Goal: Check status: Check status

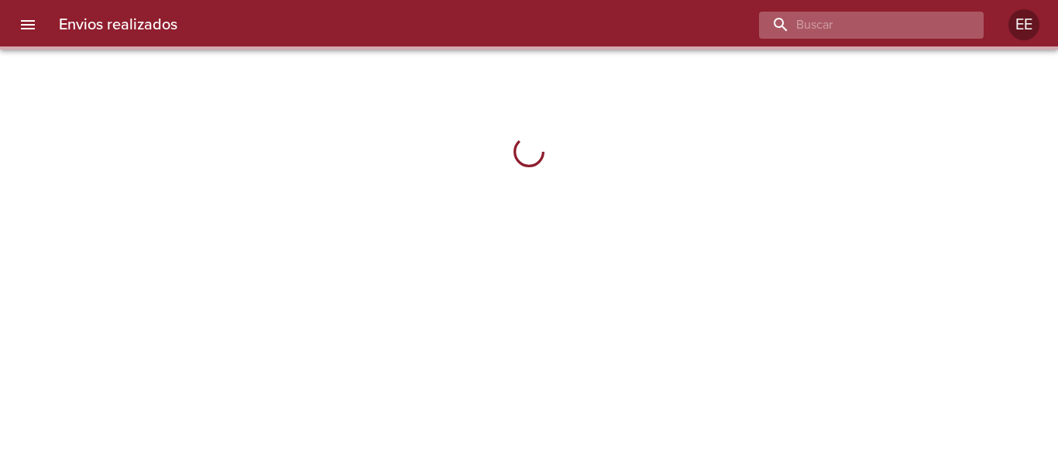
click at [886, 19] on input "buscar" at bounding box center [858, 25] width 198 height 27
paste input "[PERSON_NAME]"
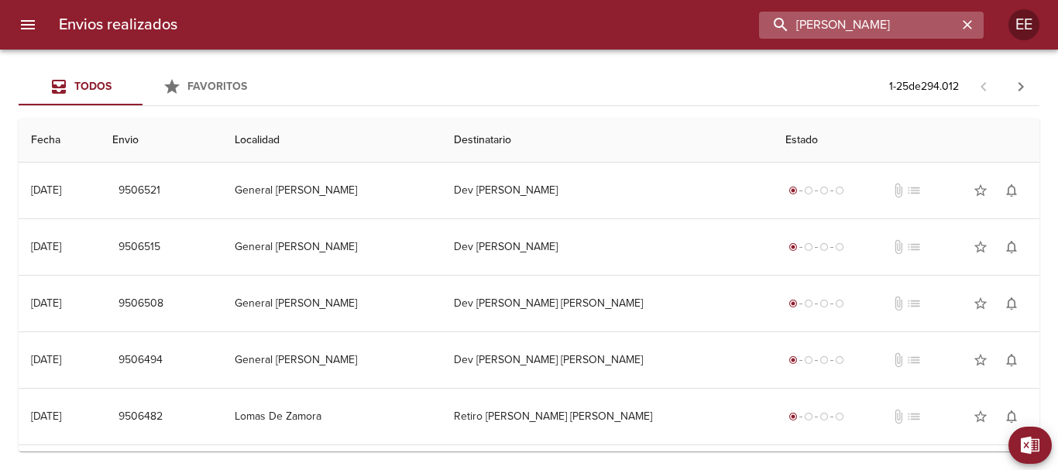
type input "[PERSON_NAME]"
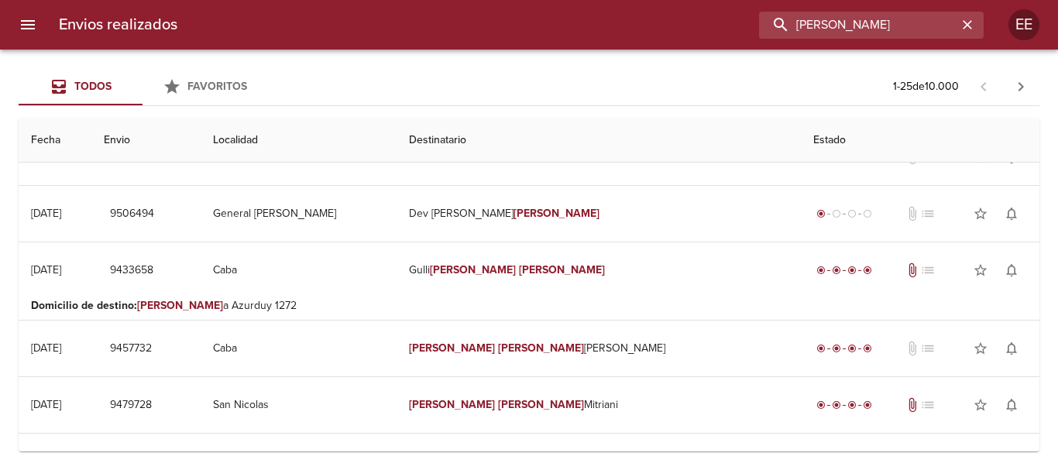
scroll to position [6, 0]
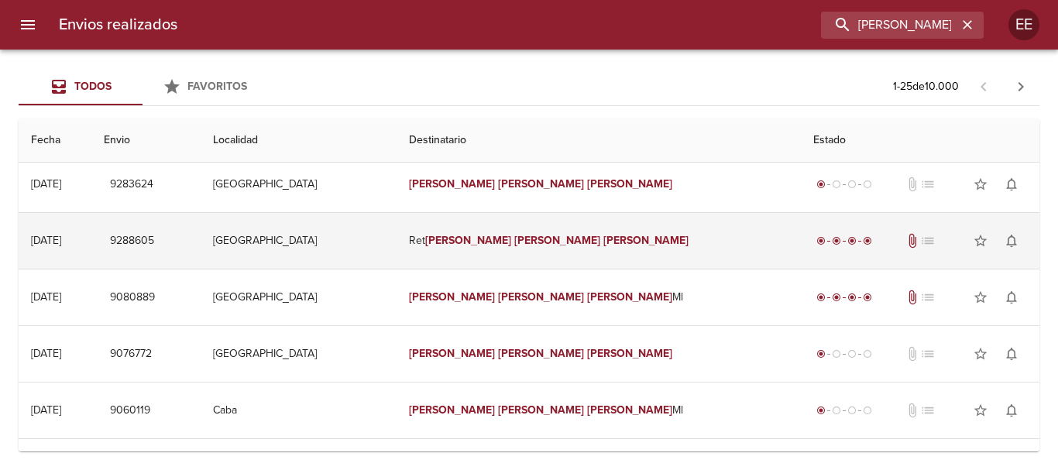
click at [586, 252] on td "Ret [PERSON_NAME]" at bounding box center [598, 241] width 404 height 56
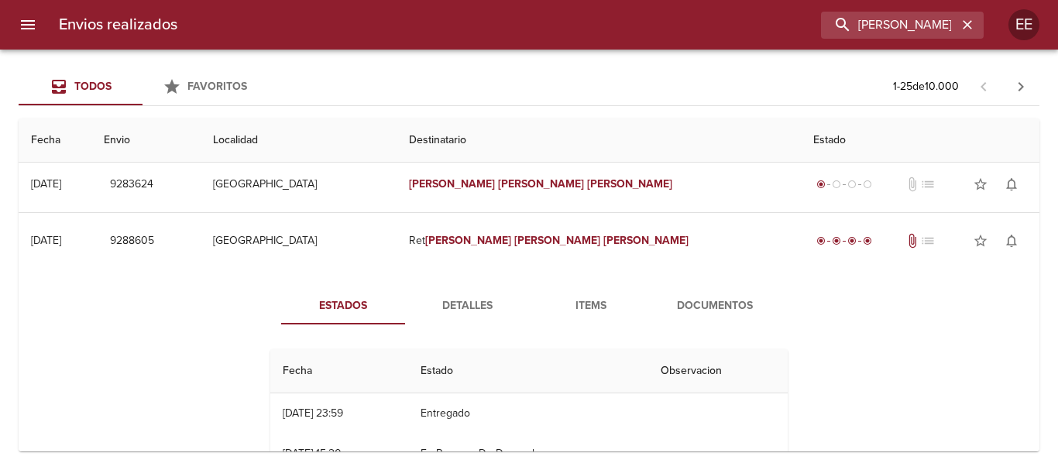
drag, startPoint x: 467, startPoint y: 315, endPoint x: 540, endPoint y: 329, distance: 74.1
click at [467, 314] on span "Detalles" at bounding box center [466, 306] width 105 height 19
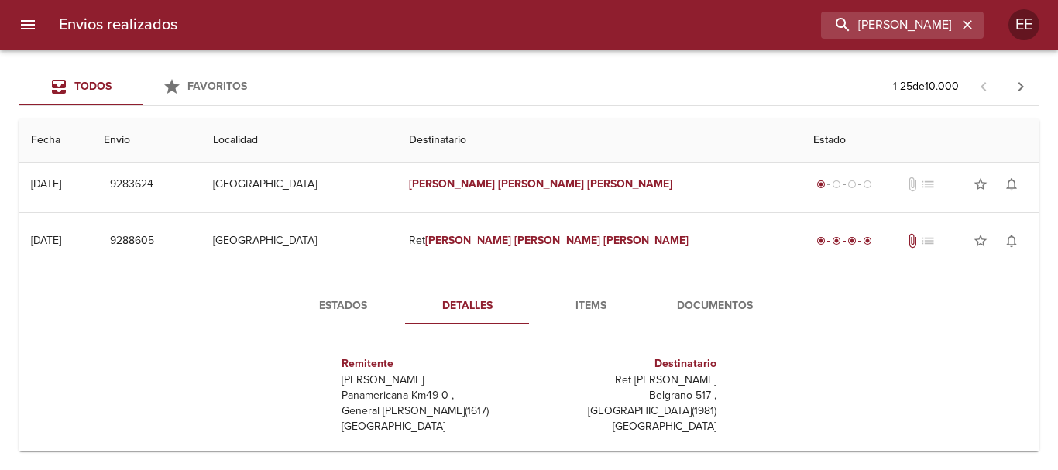
click at [602, 306] on span "Items" at bounding box center [590, 306] width 105 height 19
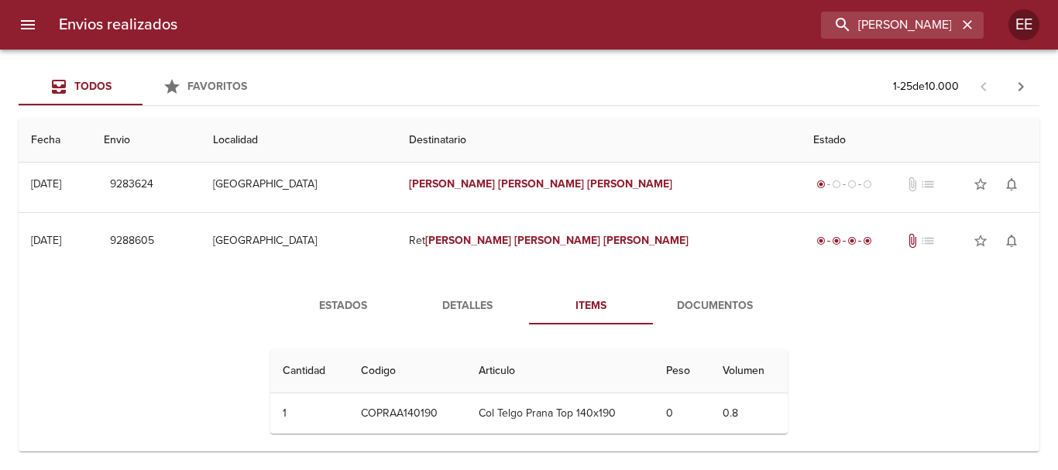
click at [690, 300] on span "Documentos" at bounding box center [714, 306] width 105 height 19
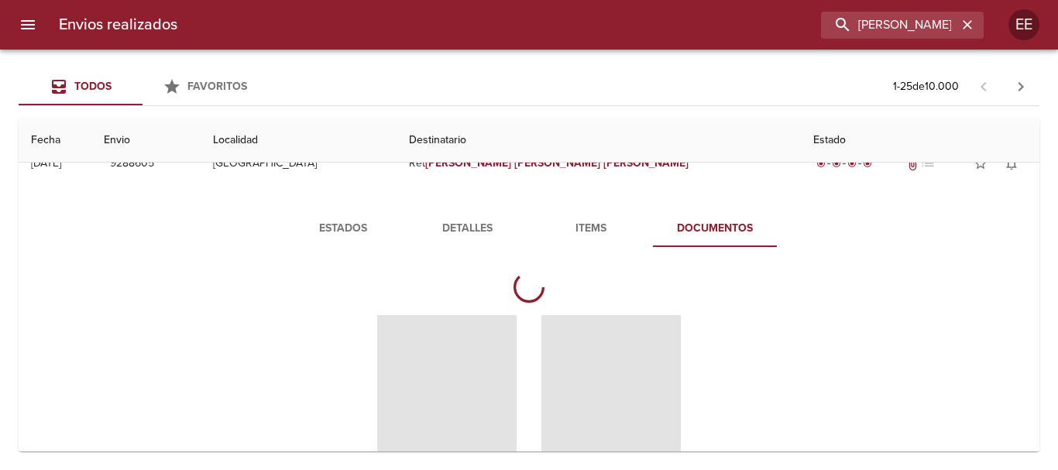
scroll to position [161, 0]
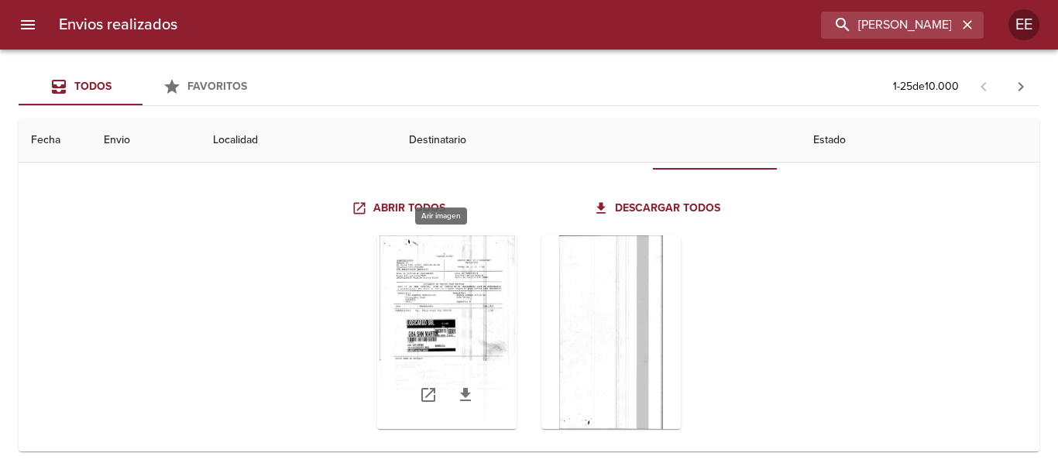
click at [461, 333] on div "Tabla de envíos del cliente" at bounding box center [446, 332] width 139 height 194
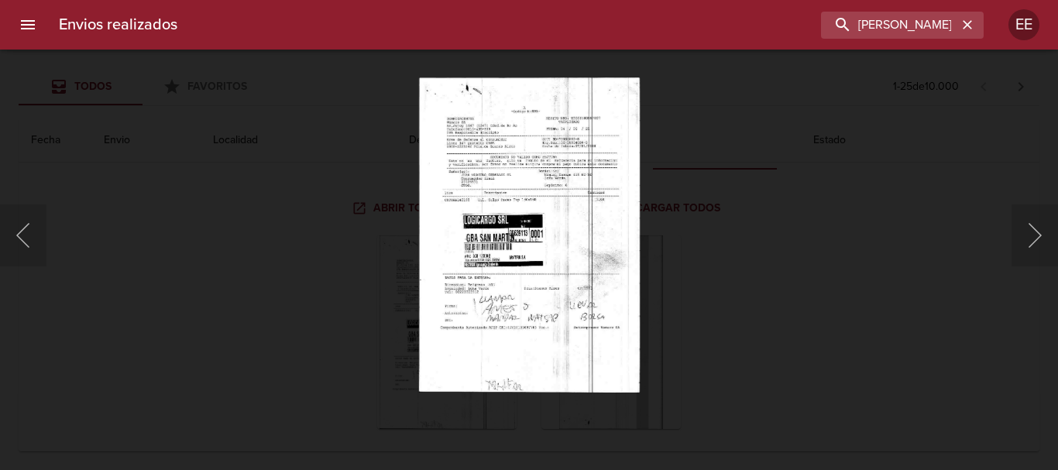
click at [513, 301] on img "Lightbox" at bounding box center [528, 234] width 221 height 315
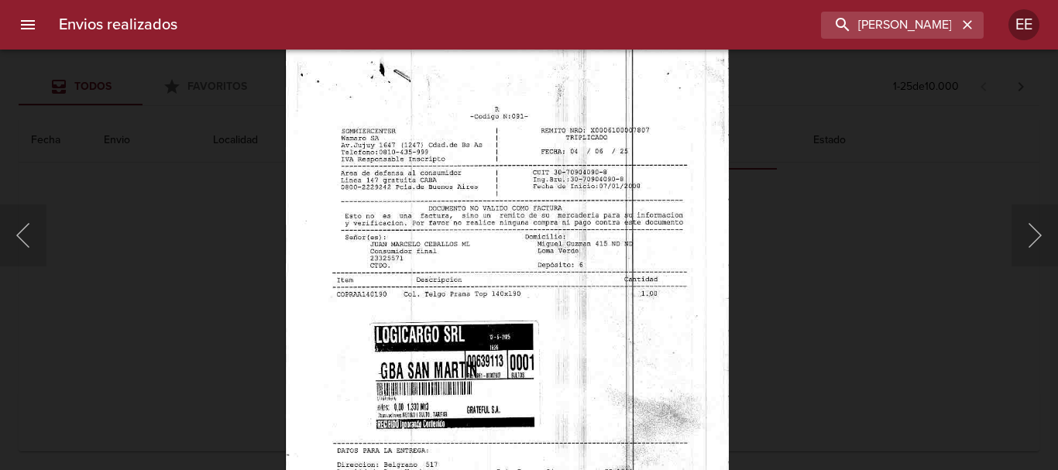
click at [540, 350] on img "Lightbox" at bounding box center [507, 364] width 444 height 633
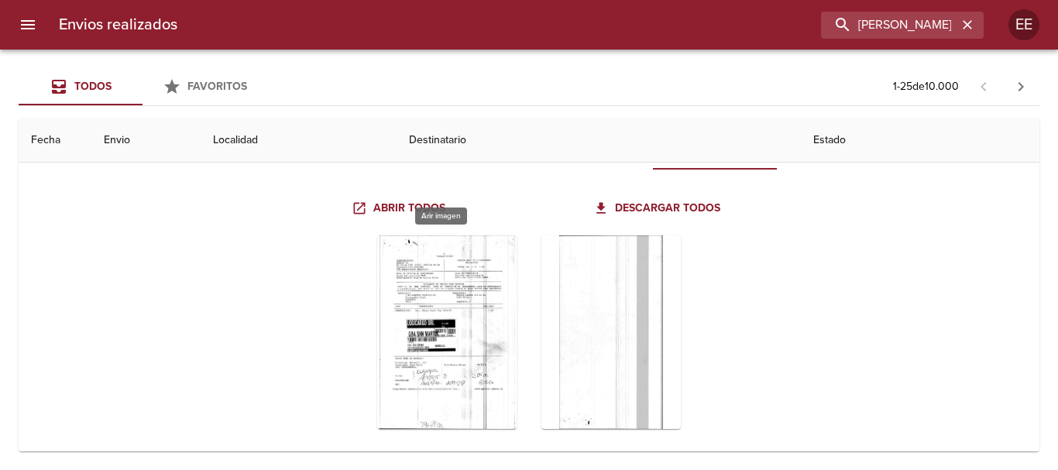
scroll to position [84, 0]
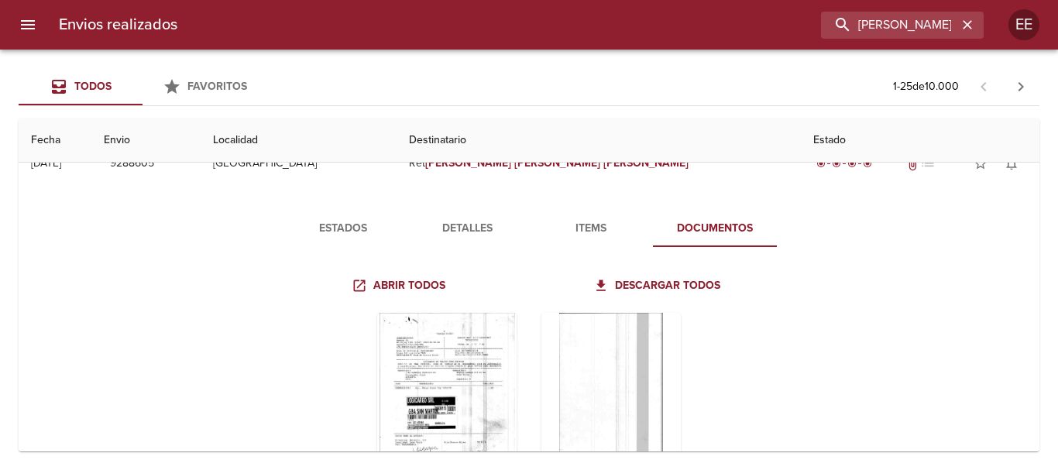
click at [342, 238] on button "Estados" at bounding box center [343, 228] width 124 height 37
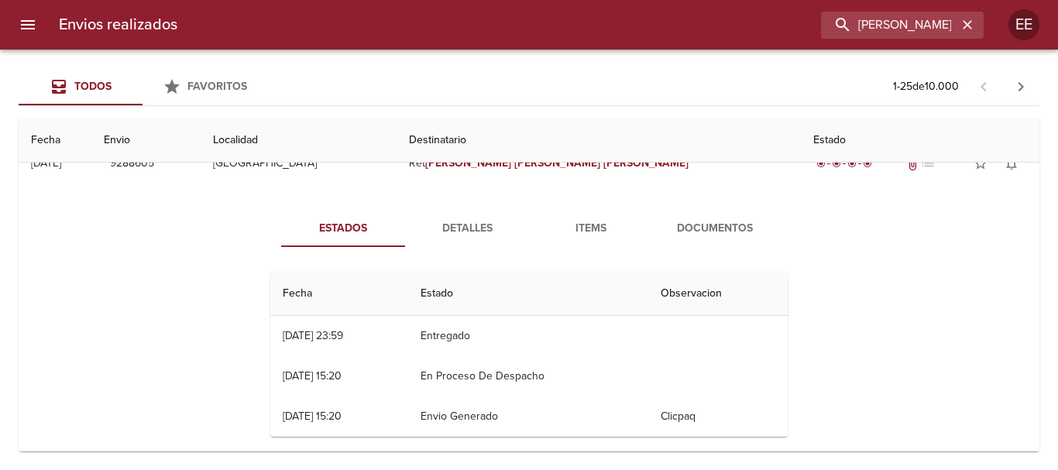
click at [459, 221] on span "Detalles" at bounding box center [466, 228] width 105 height 19
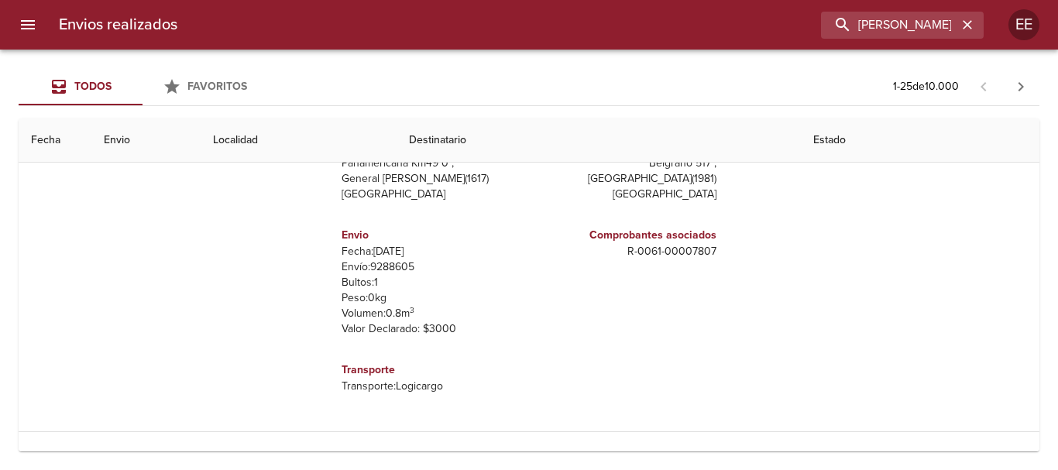
scroll to position [6, 0]
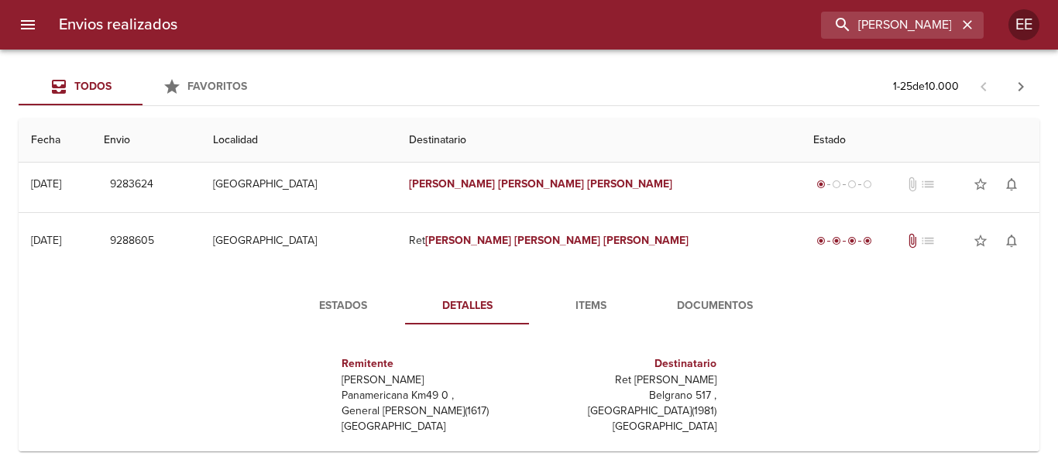
click at [577, 306] on span "Items" at bounding box center [590, 306] width 105 height 19
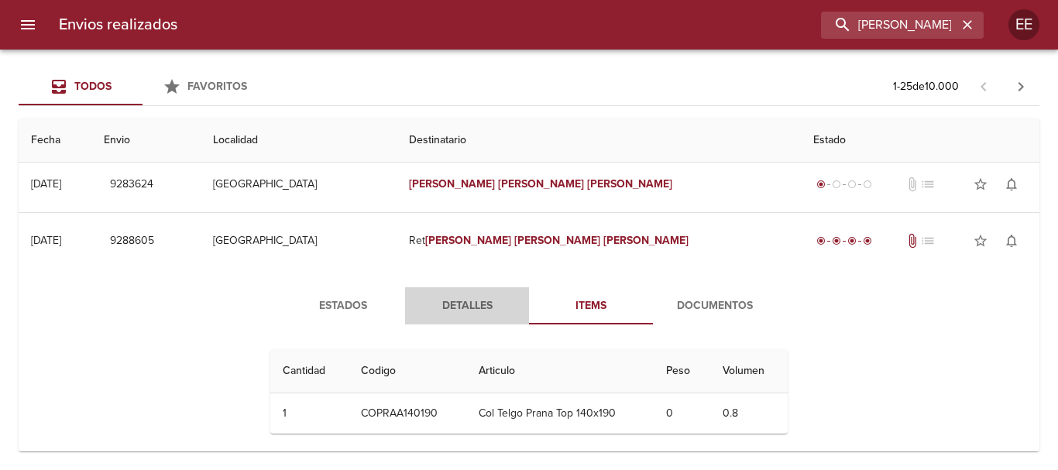
click at [485, 307] on span "Detalles" at bounding box center [466, 306] width 105 height 19
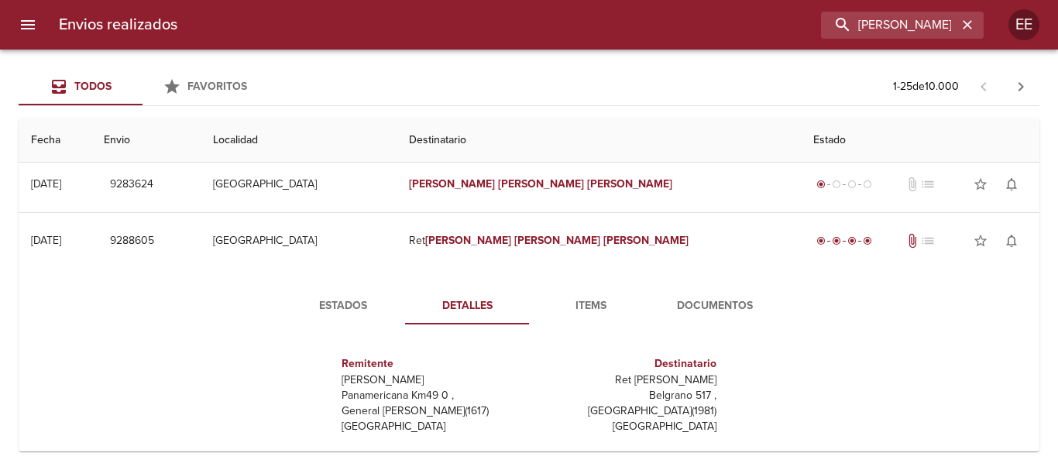
scroll to position [84, 0]
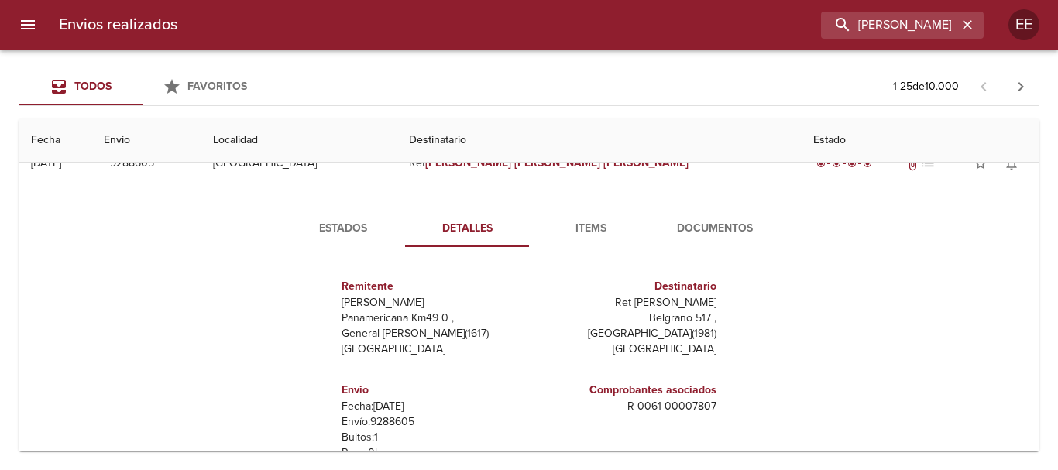
click at [328, 220] on span "Estados" at bounding box center [342, 228] width 105 height 19
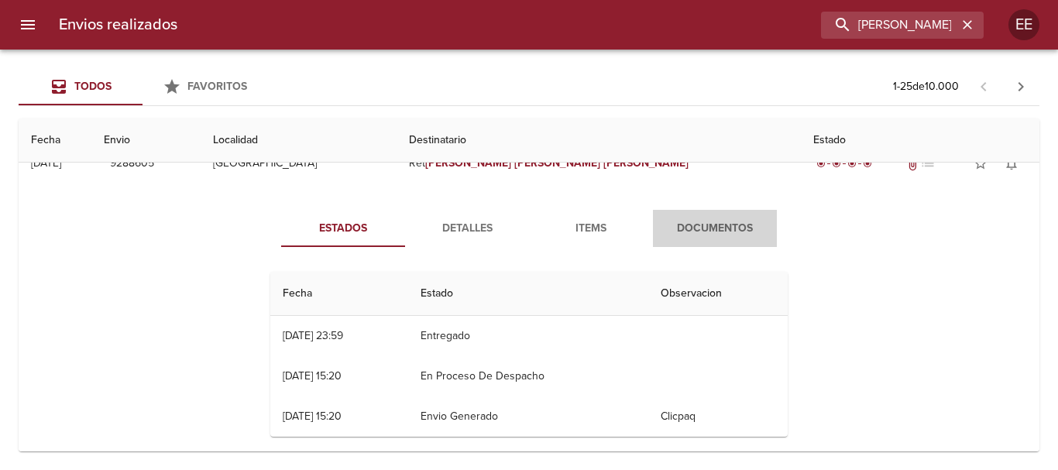
click at [714, 219] on span "Documentos" at bounding box center [714, 228] width 105 height 19
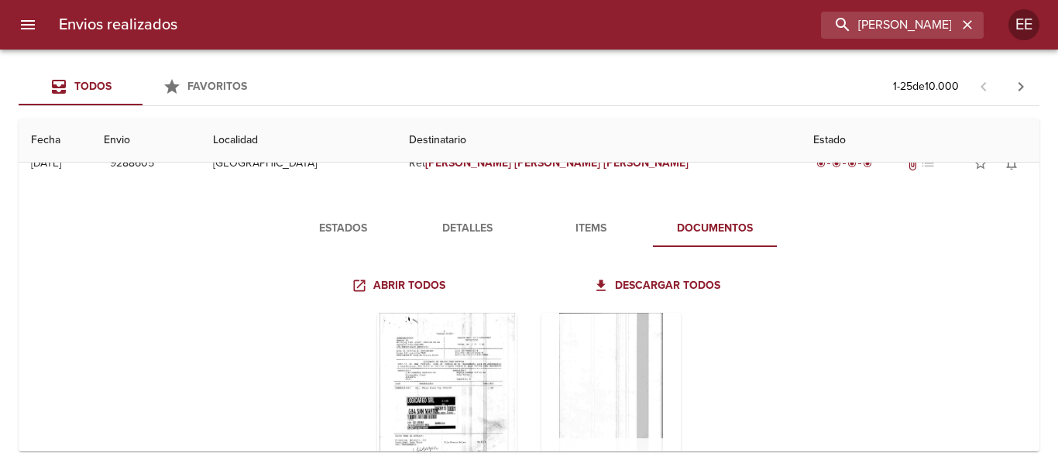
scroll to position [161, 0]
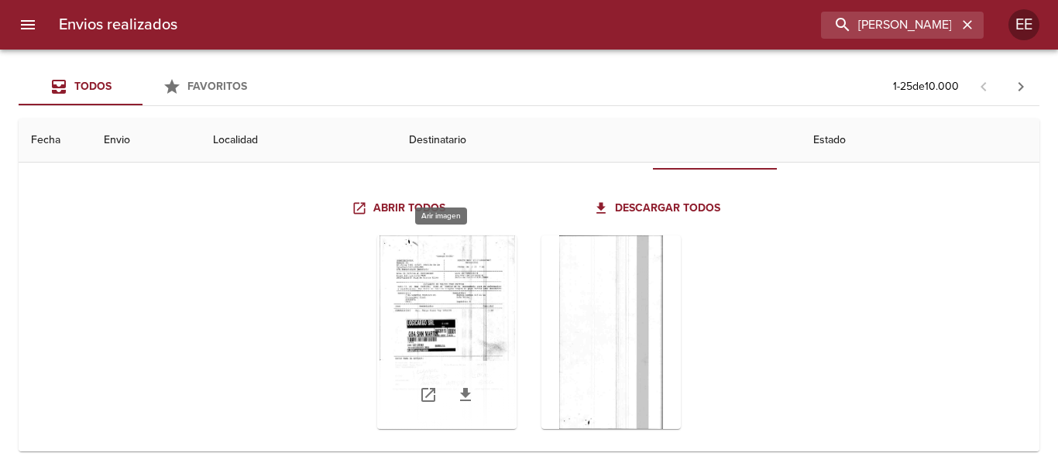
click at [469, 321] on div "Tabla de envíos del cliente" at bounding box center [446, 332] width 139 height 194
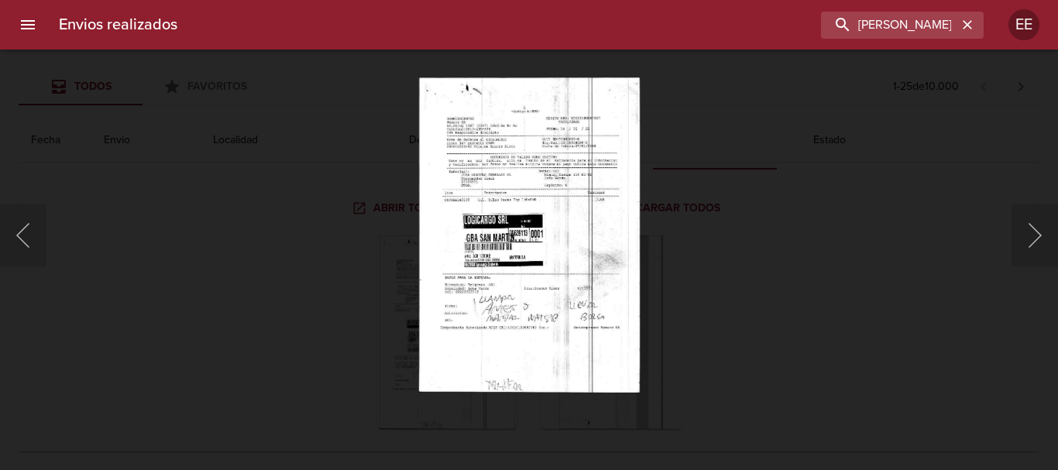
click at [557, 331] on img "Lightbox" at bounding box center [528, 234] width 221 height 315
click at [531, 297] on img "Lightbox" at bounding box center [528, 234] width 221 height 315
click at [532, 297] on img "Lightbox" at bounding box center [528, 234] width 221 height 315
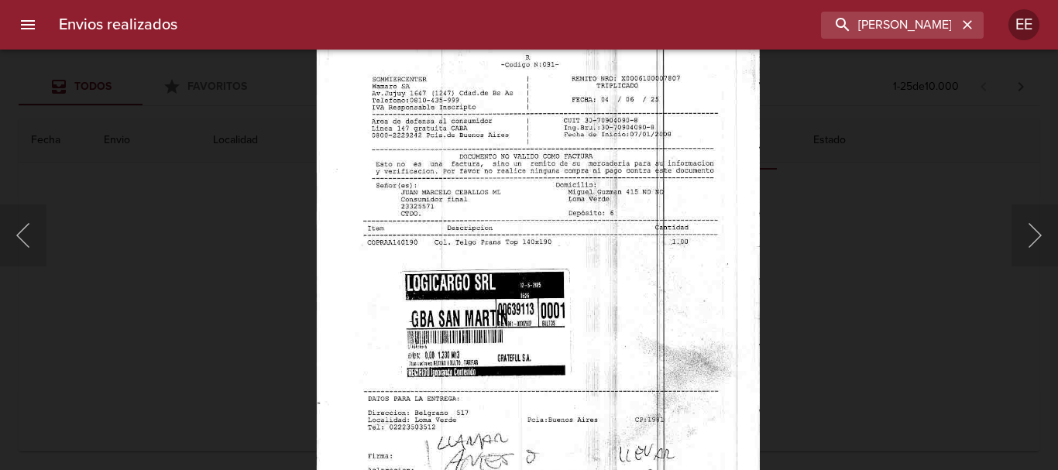
click at [568, 341] on img "Lightbox" at bounding box center [537, 312] width 444 height 633
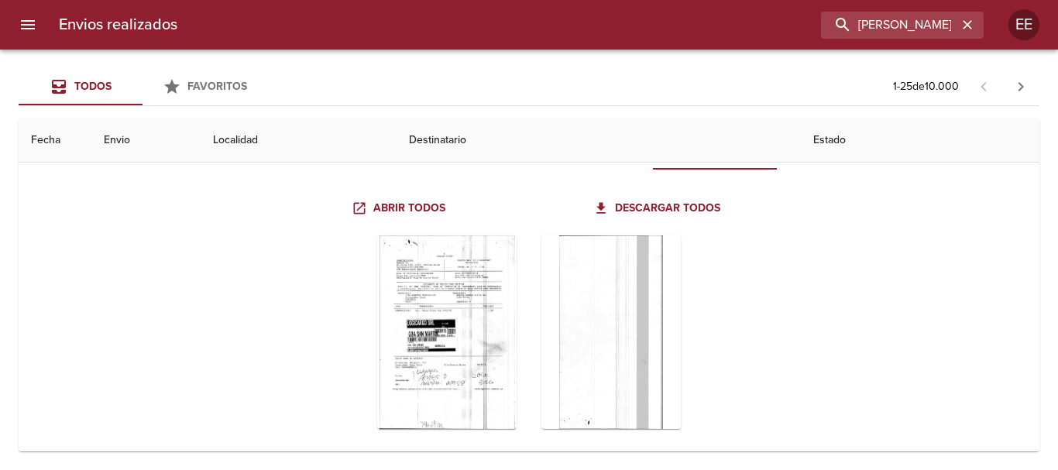
scroll to position [0, 0]
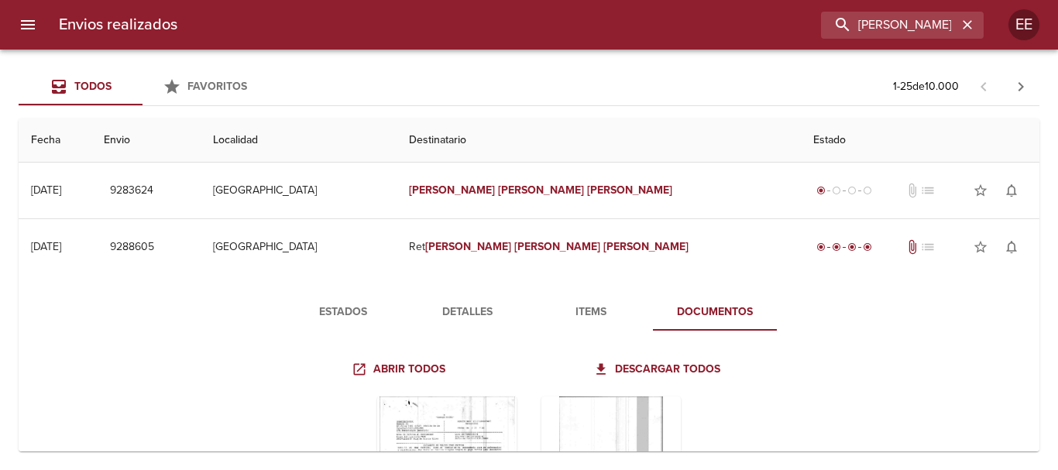
drag, startPoint x: 463, startPoint y: 306, endPoint x: 911, endPoint y: 373, distance: 453.3
click at [468, 307] on span "Detalles" at bounding box center [466, 312] width 105 height 19
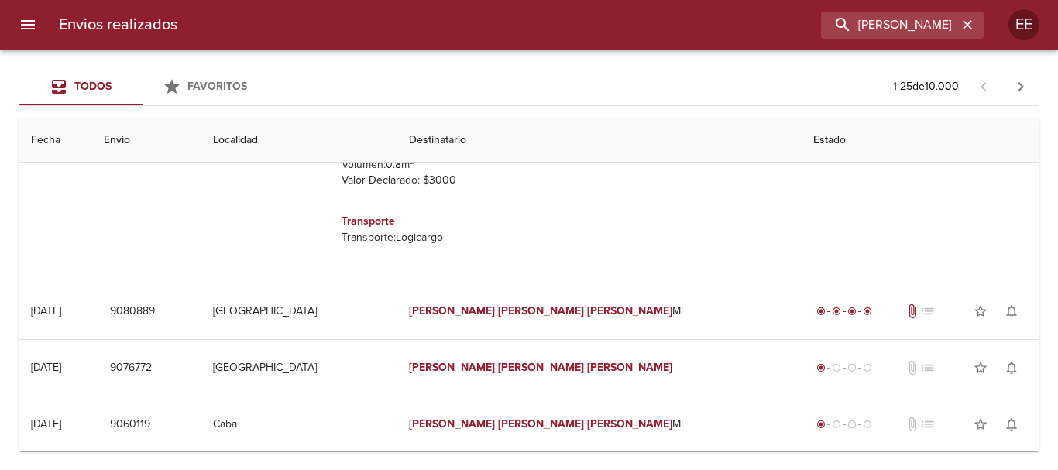
scroll to position [155, 0]
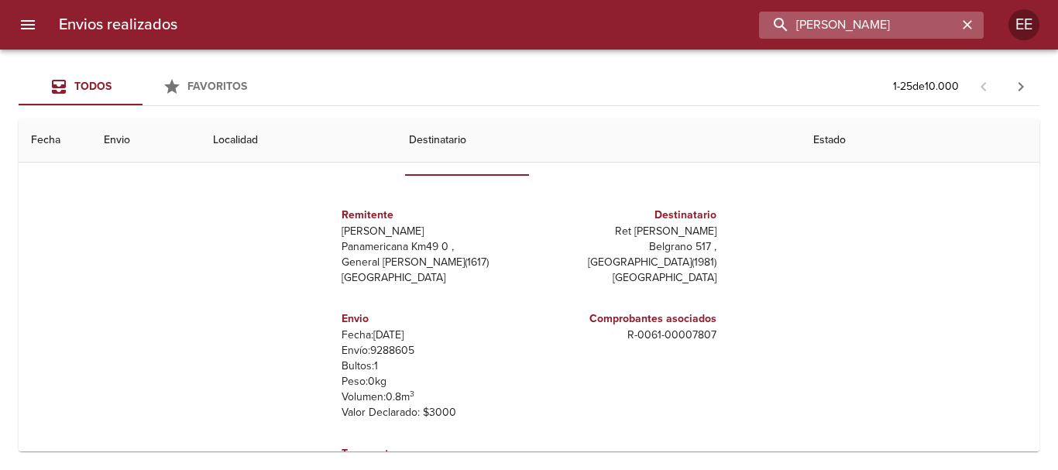
click at [882, 20] on input "[PERSON_NAME]" at bounding box center [858, 25] width 198 height 27
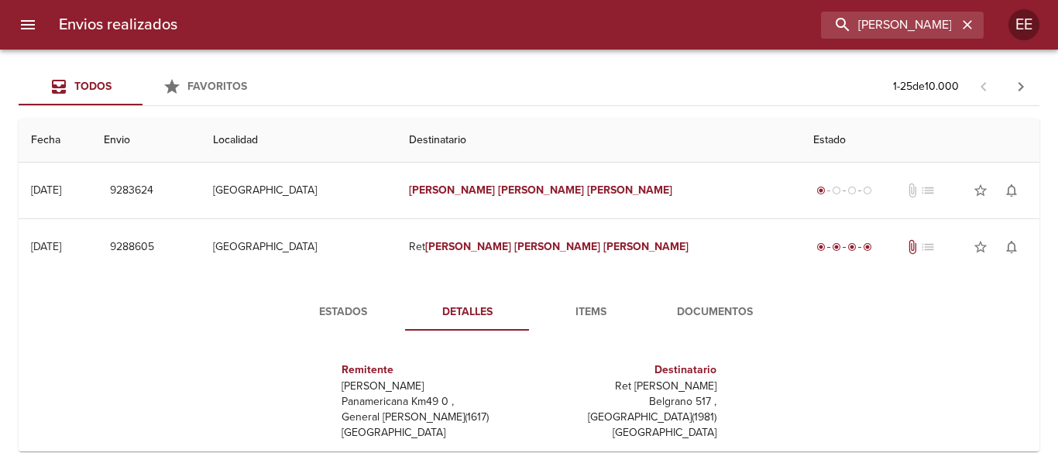
drag, startPoint x: 595, startPoint y: 310, endPoint x: 630, endPoint y: 311, distance: 34.9
click at [597, 309] on span "Items" at bounding box center [590, 312] width 105 height 19
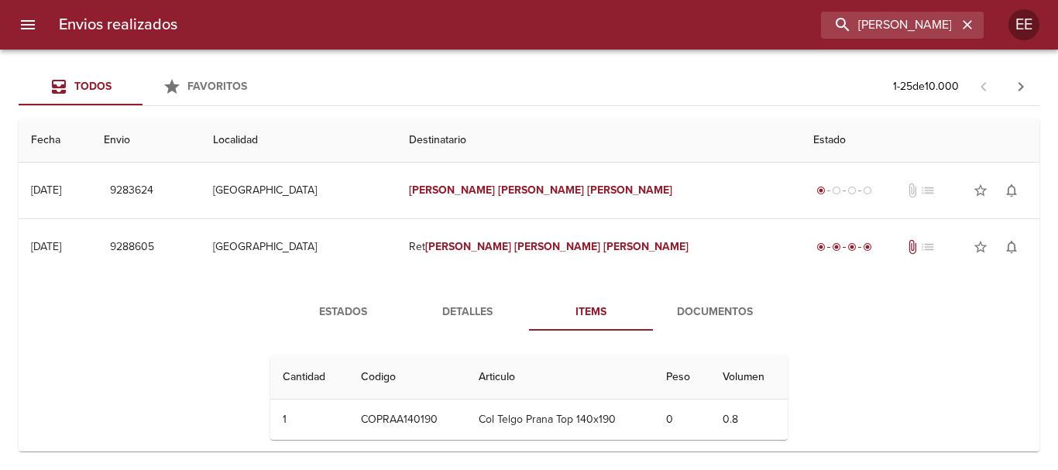
click at [715, 312] on span "Documentos" at bounding box center [714, 312] width 105 height 19
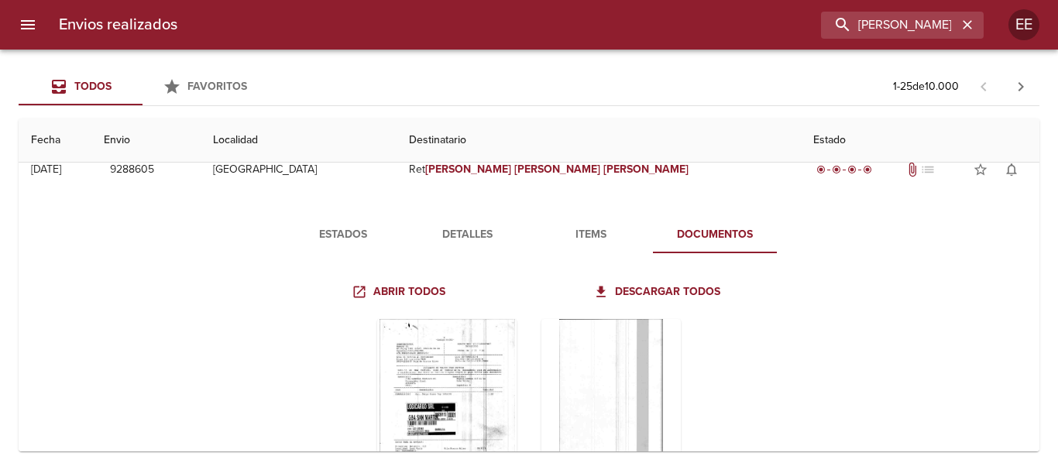
scroll to position [232, 0]
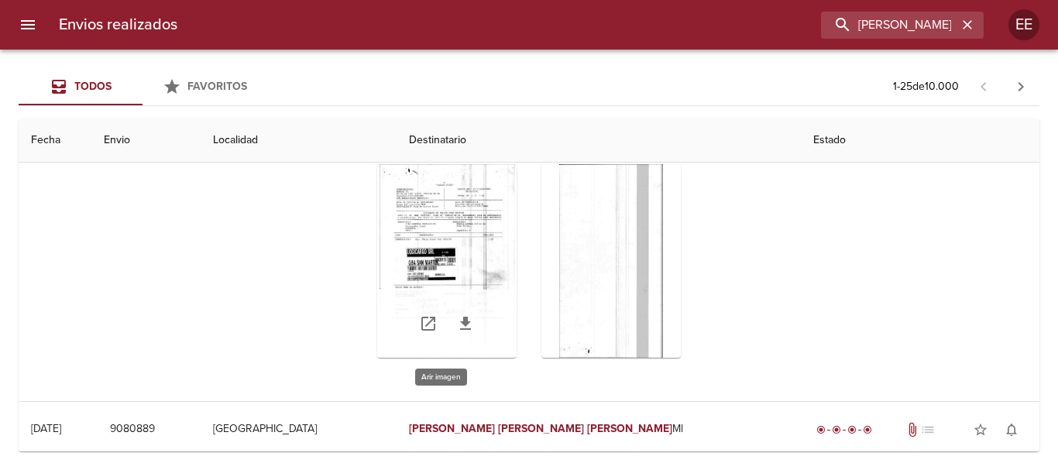
click at [456, 255] on div "Tabla de envíos del cliente" at bounding box center [446, 261] width 139 height 194
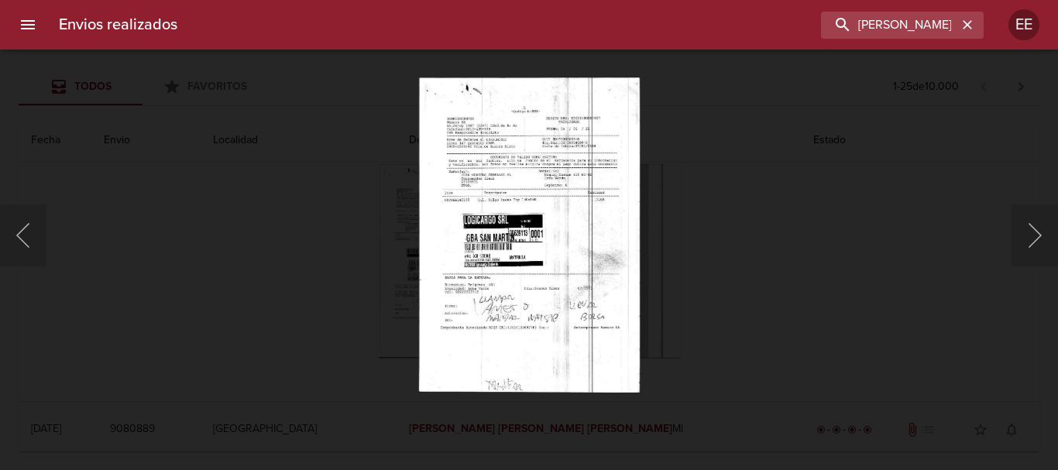
click at [540, 376] on img "Lightbox" at bounding box center [528, 234] width 221 height 315
click at [546, 326] on img "Lightbox" at bounding box center [528, 234] width 221 height 315
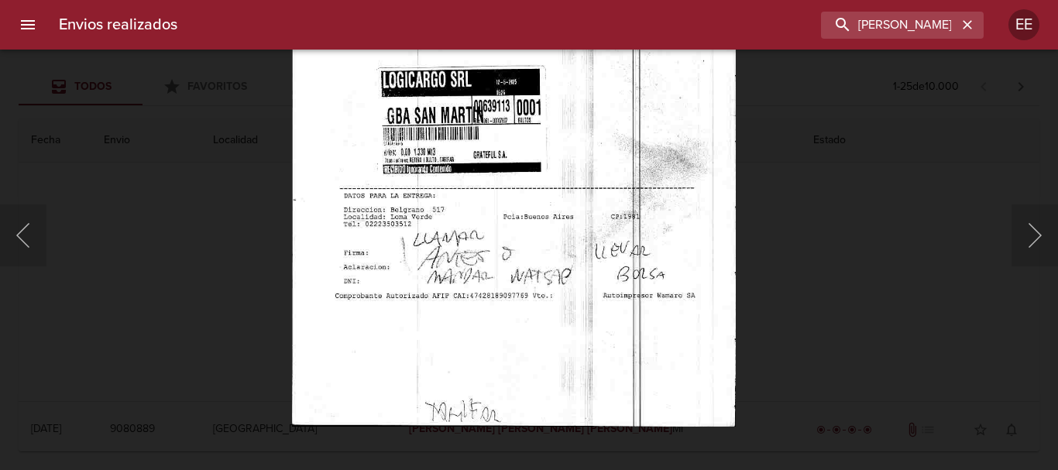
click at [576, 333] on img "Lightbox" at bounding box center [513, 109] width 444 height 633
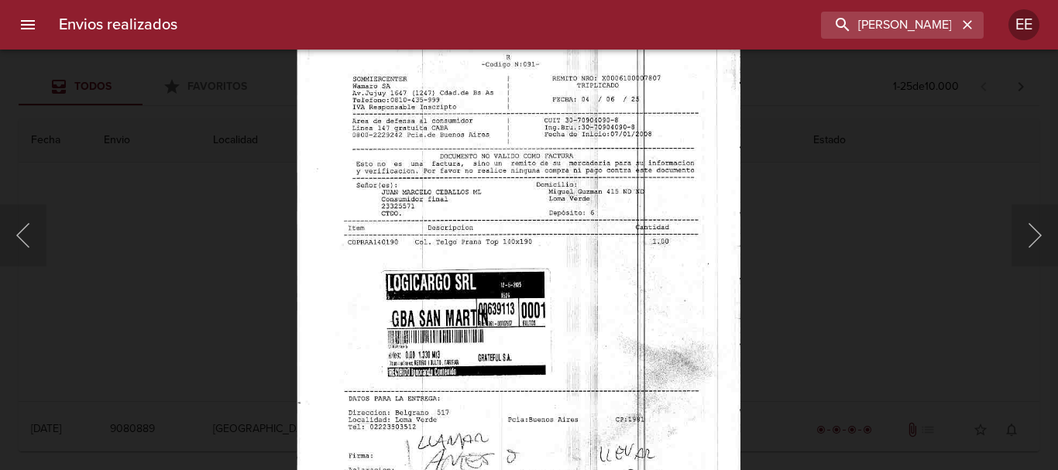
click at [574, 453] on img "Lightbox" at bounding box center [518, 312] width 444 height 633
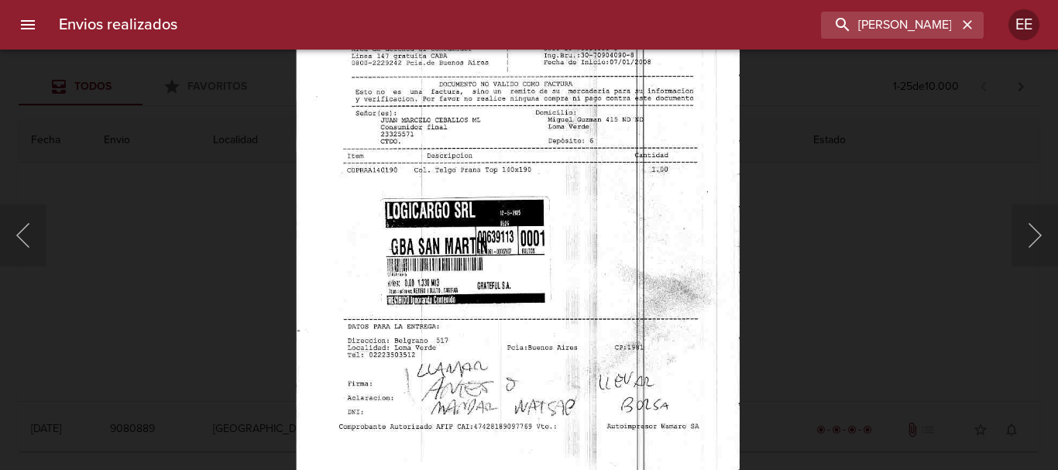
click at [581, 322] on img "Lightbox" at bounding box center [517, 240] width 444 height 633
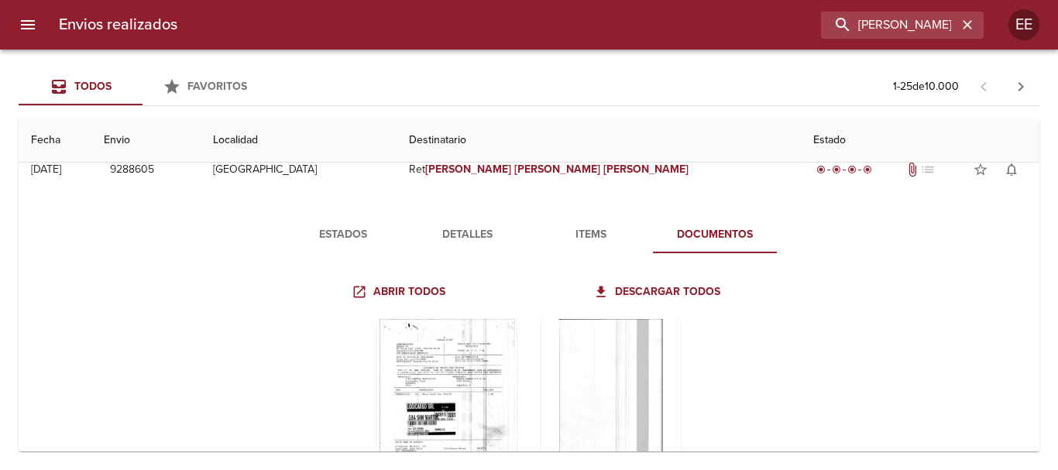
scroll to position [0, 0]
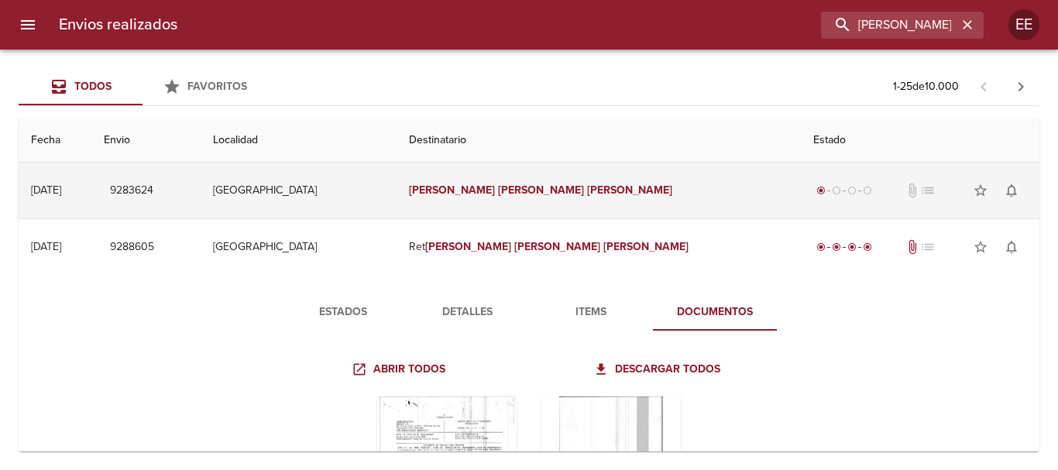
click at [537, 187] on em "[PERSON_NAME]" at bounding box center [541, 189] width 86 height 13
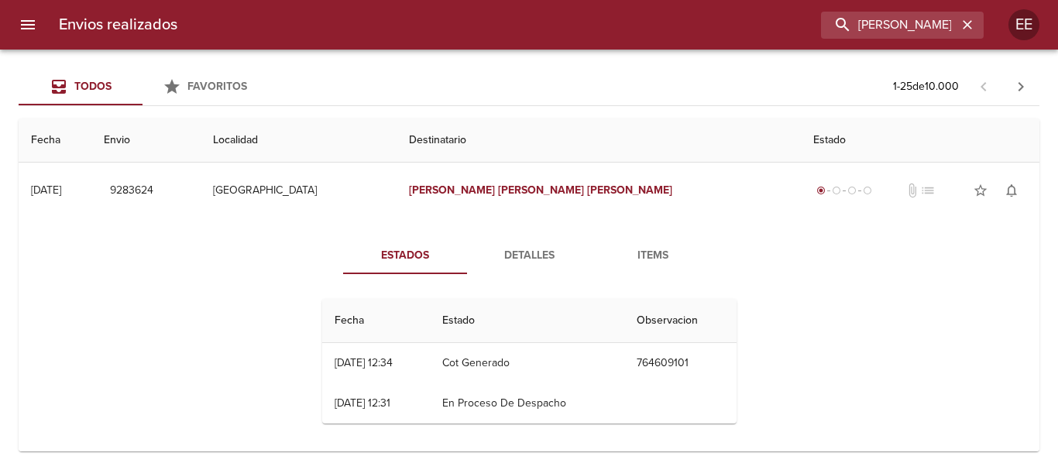
click at [662, 252] on span "Items" at bounding box center [652, 255] width 105 height 19
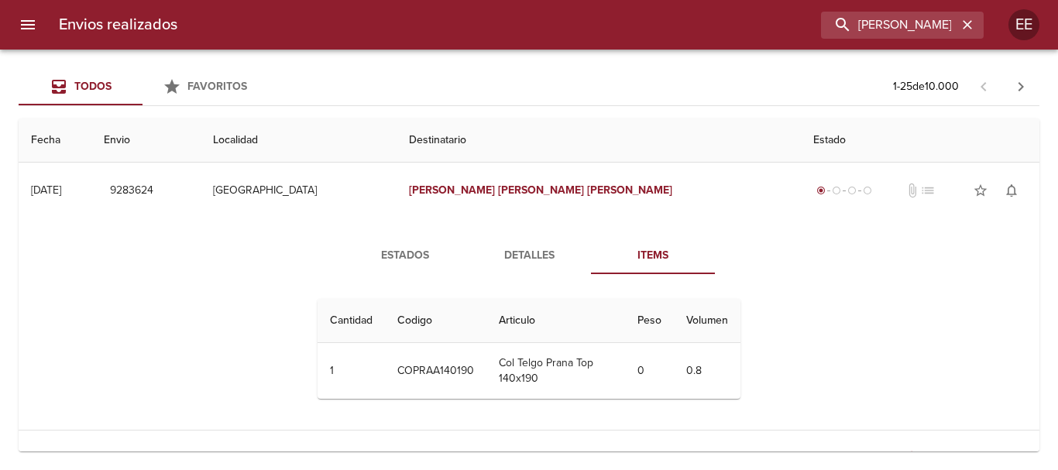
click at [526, 248] on span "Detalles" at bounding box center [528, 255] width 105 height 19
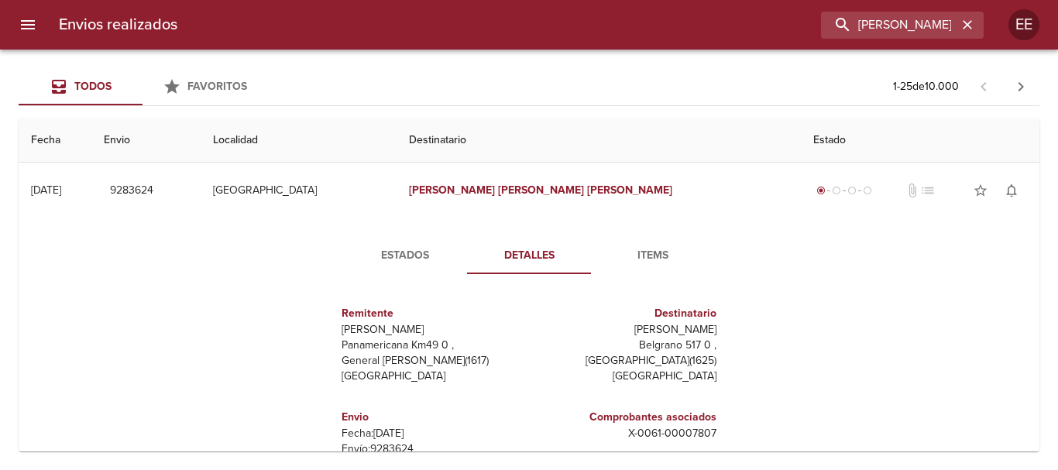
click at [382, 259] on span "Estados" at bounding box center [404, 255] width 105 height 19
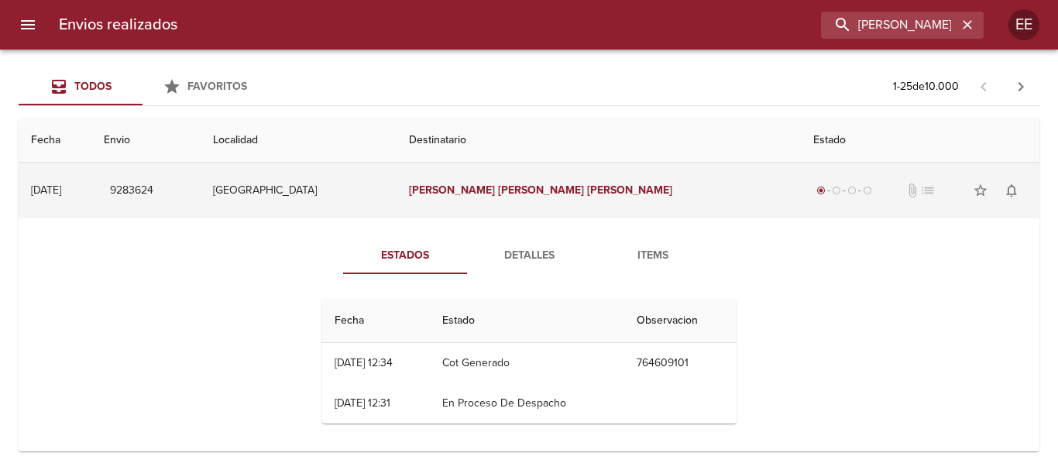
click at [535, 199] on td "[PERSON_NAME]" at bounding box center [598, 191] width 404 height 56
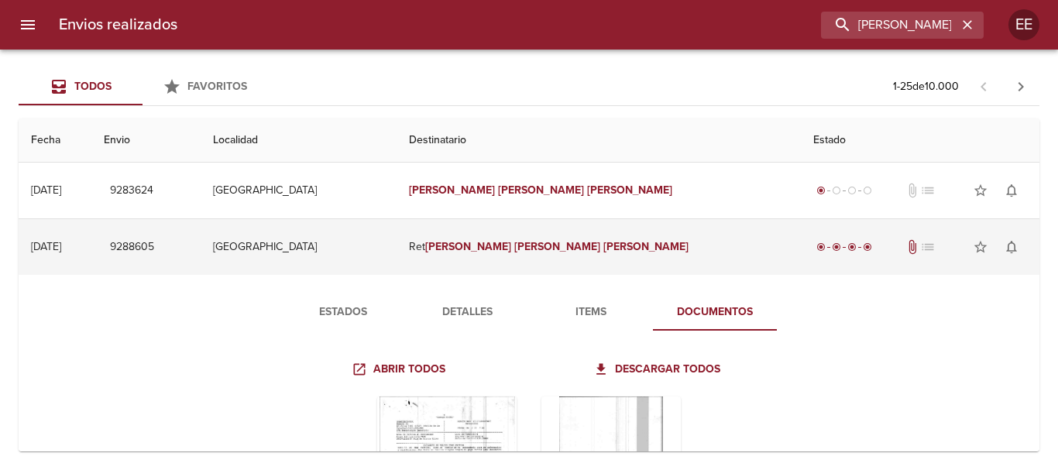
click at [547, 243] on em "[PERSON_NAME]" at bounding box center [557, 246] width 86 height 13
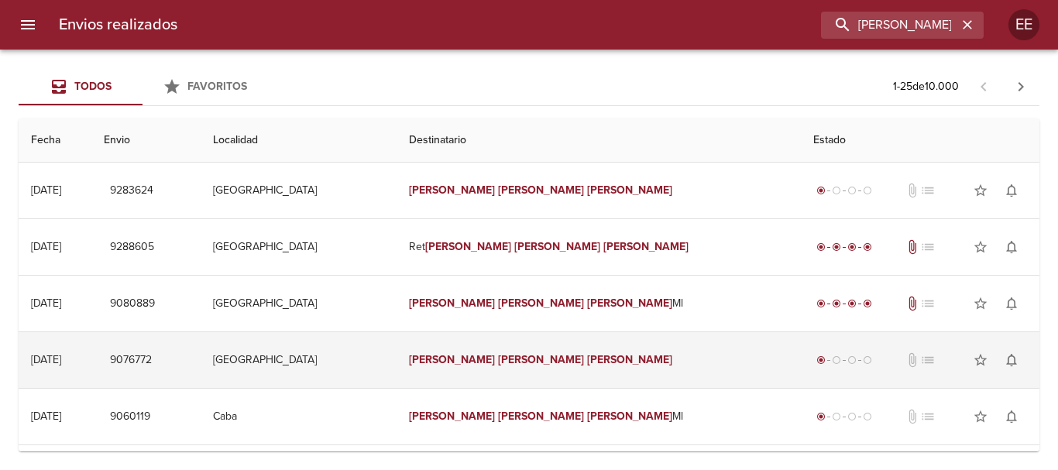
scroll to position [155, 0]
